Goal: Information Seeking & Learning: Learn about a topic

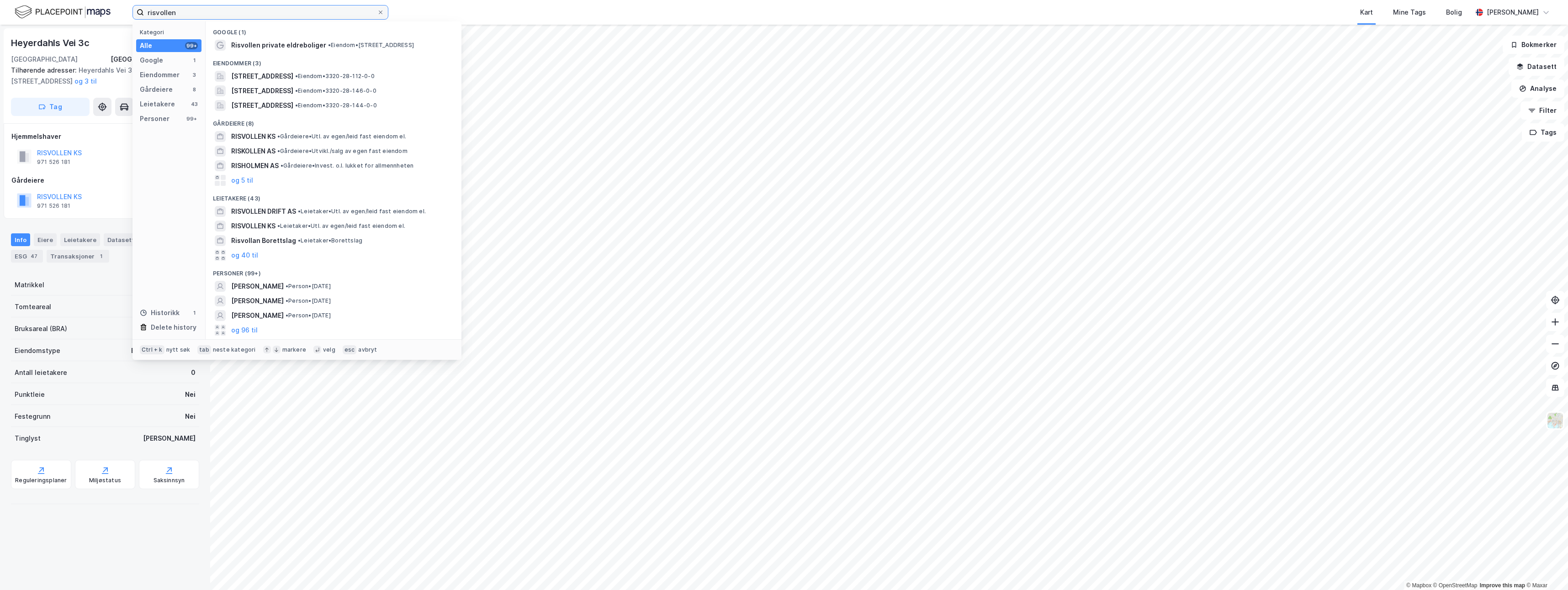
click at [290, 13] on input "risvollen" at bounding box center [260, 12] width 233 height 13
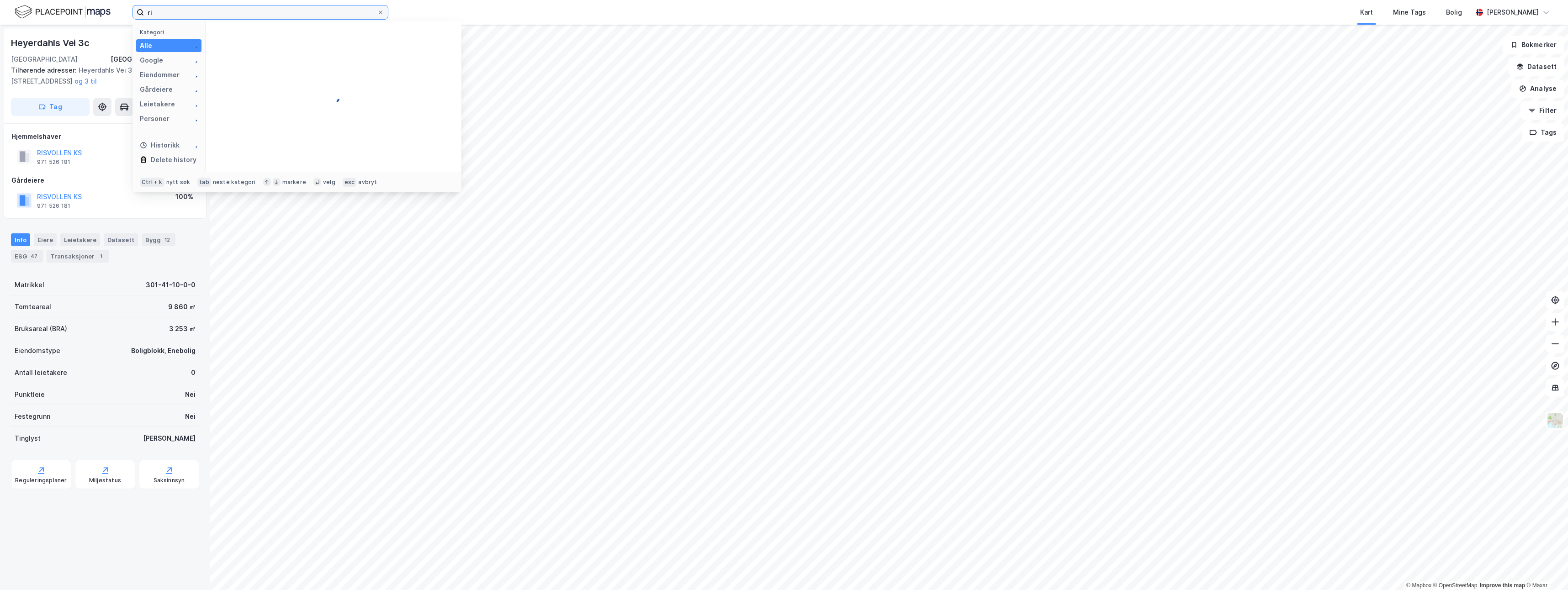
type input "r"
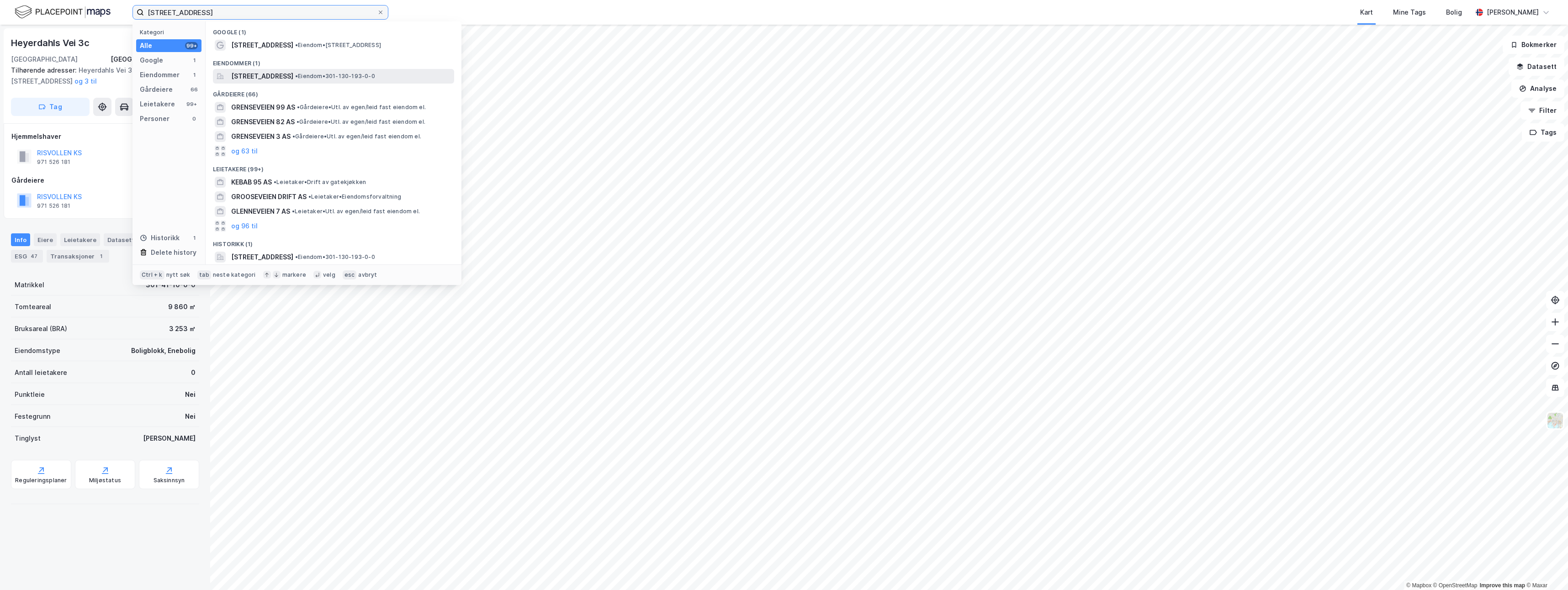
type input "[STREET_ADDRESS]"
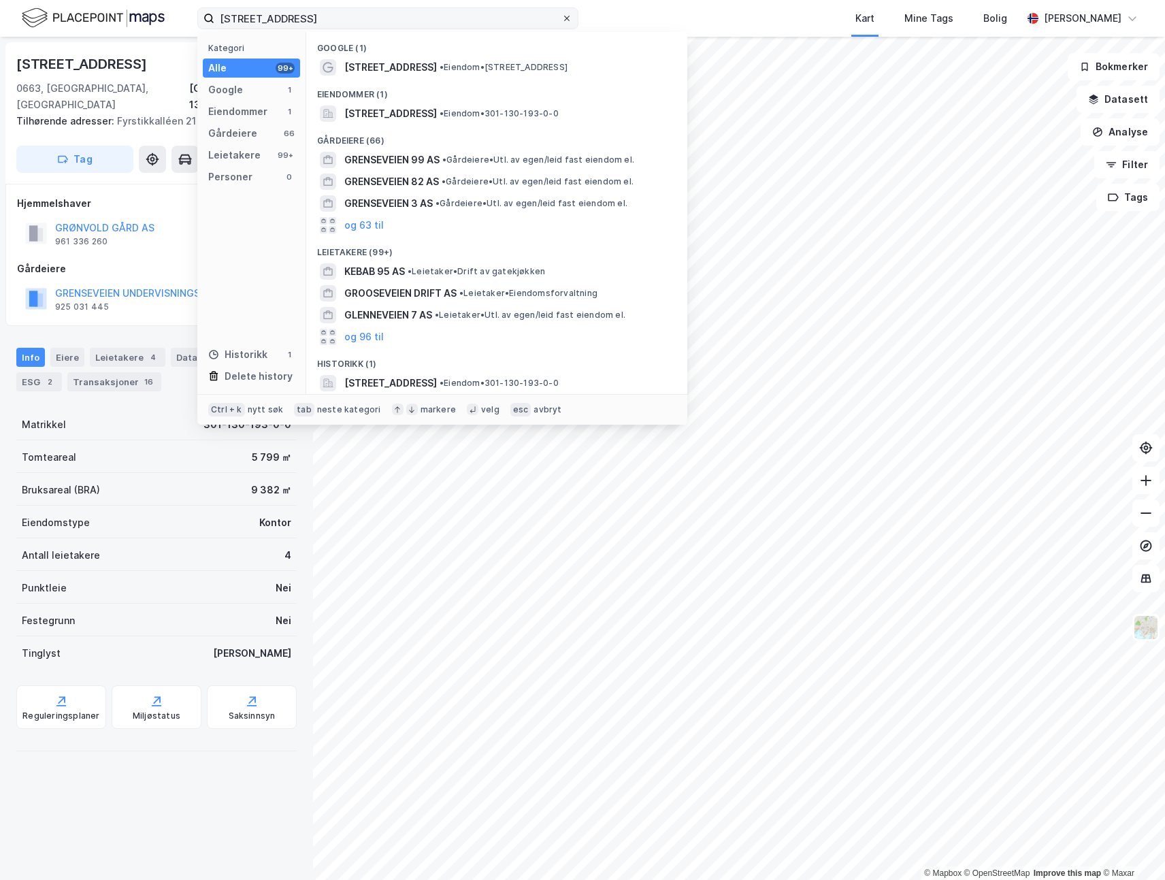
click at [569, 21] on icon at bounding box center [567, 18] width 8 height 8
click at [561, 21] on input "[STREET_ADDRESS]" at bounding box center [387, 18] width 347 height 20
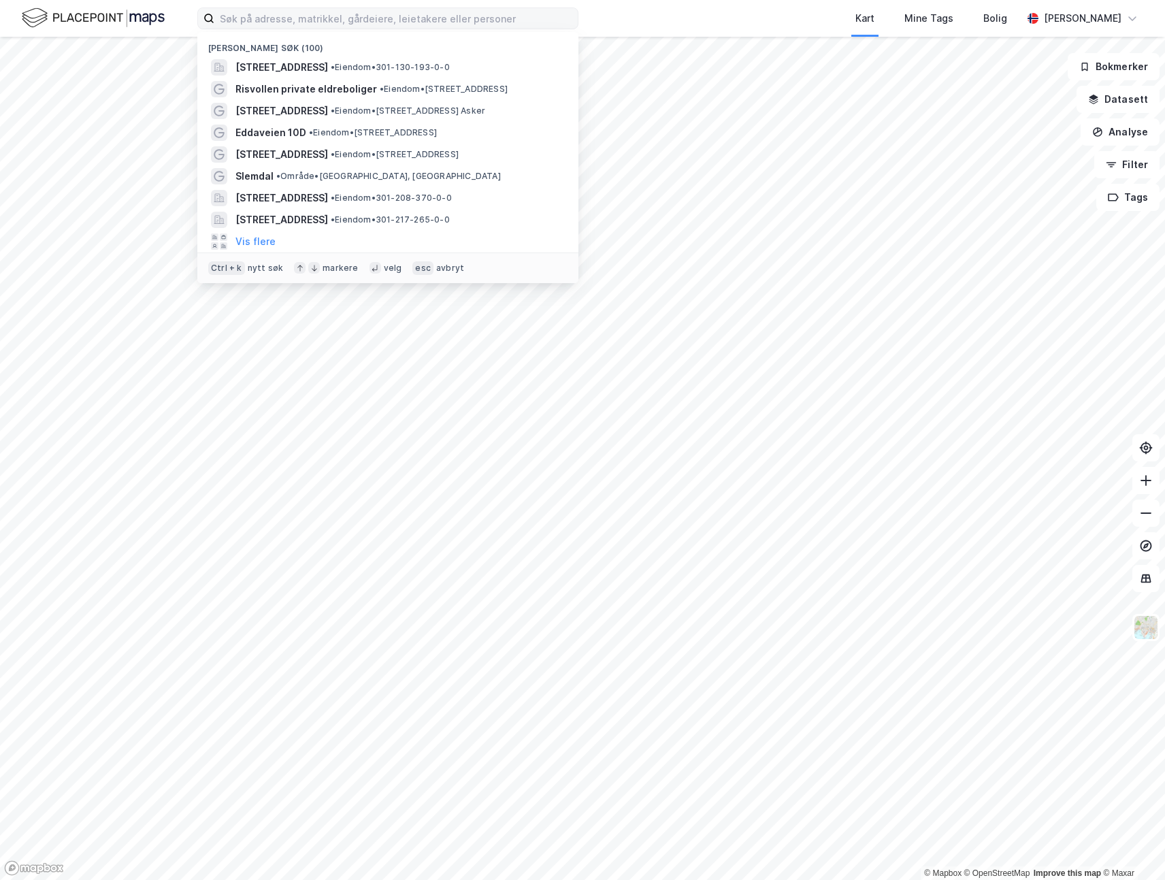
click at [601, 20] on div "Nylige søk (100) [STREET_ADDRESS] • Eiendom • 301-130-193-0-0 Risvollen private…" at bounding box center [582, 18] width 1165 height 37
